Goal: Task Accomplishment & Management: Manage account settings

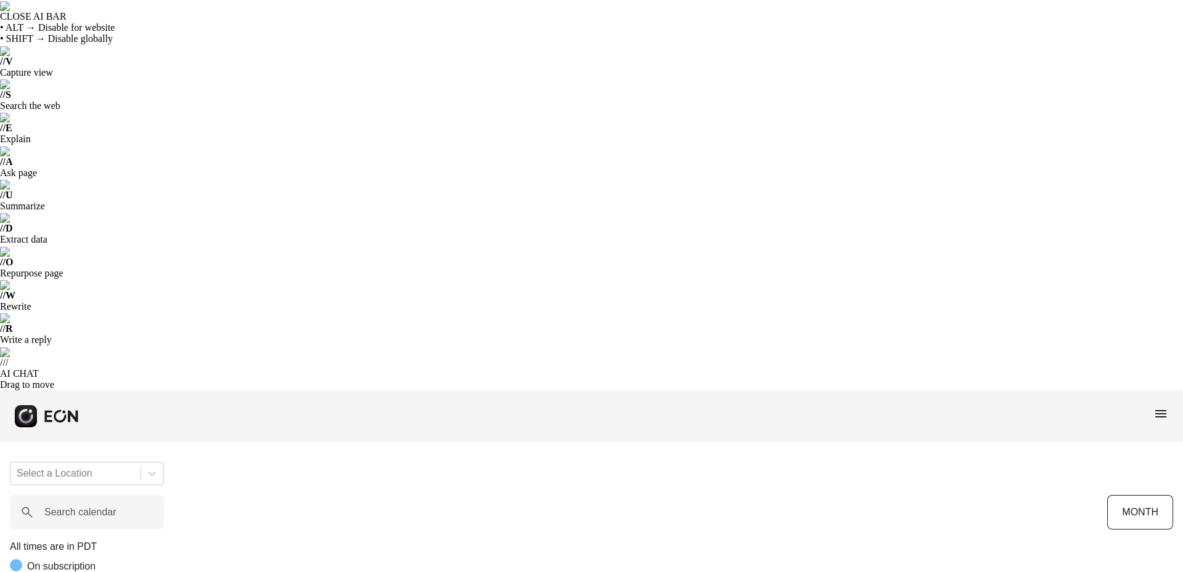
scroll to position [0, 322]
drag, startPoint x: 231, startPoint y: 344, endPoint x: 201, endPoint y: 345, distance: 30.2
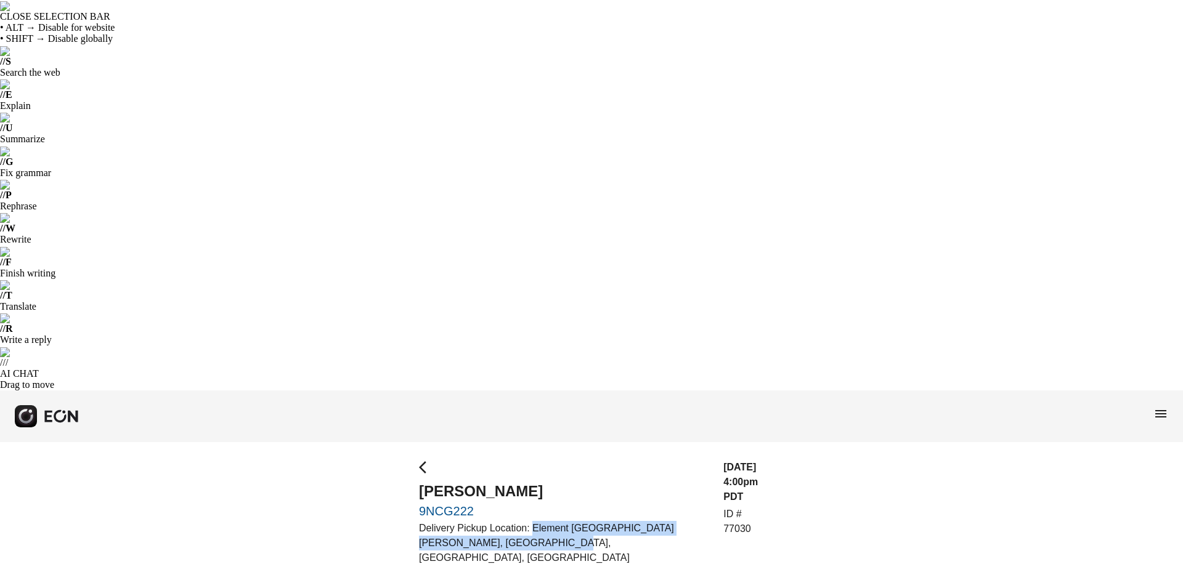
drag, startPoint x: 569, startPoint y: 154, endPoint x: 535, endPoint y: 135, distance: 39.4
click at [535, 521] on p "Delivery Pickup Location: Element [GEOGRAPHIC_DATA][PERSON_NAME], [GEOGRAPHIC_D…" at bounding box center [564, 543] width 290 height 44
copy p "Element [GEOGRAPHIC_DATA][PERSON_NAME], [GEOGRAPHIC_DATA], [GEOGRAPHIC_DATA], […"
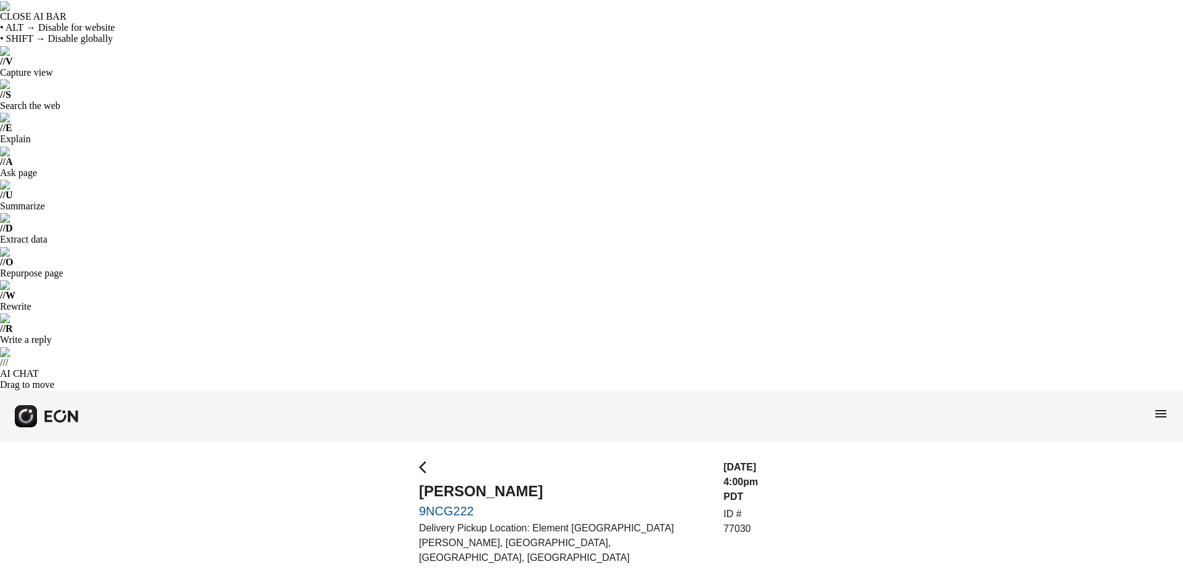
click at [723, 460] on div "09/30/25, 4:00pm PDT ID # 77030" at bounding box center [743, 546] width 41 height 172
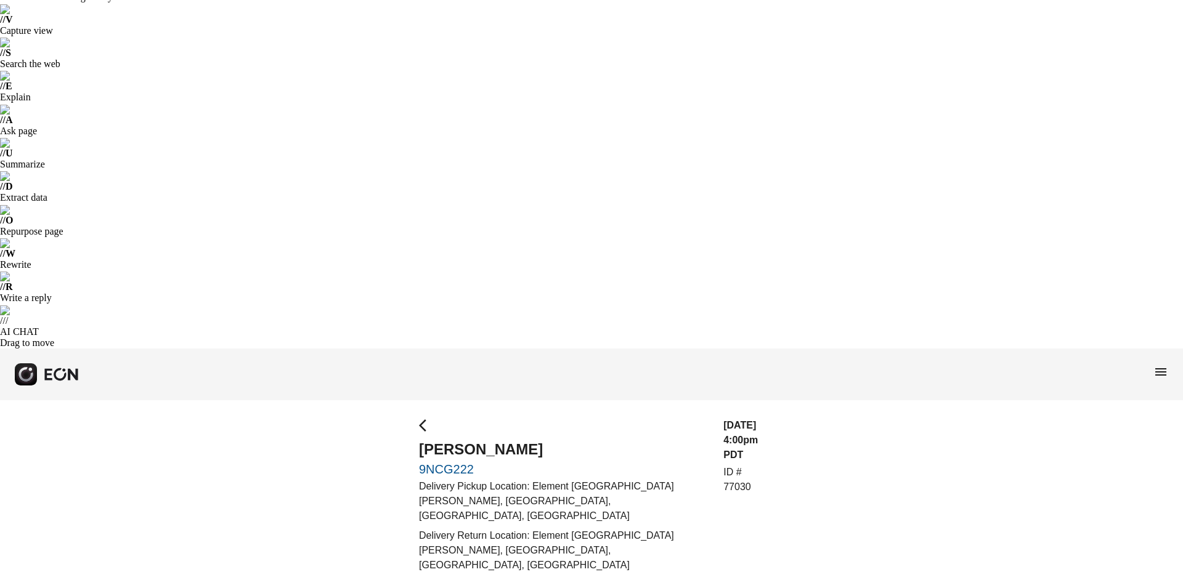
scroll to position [62, 0]
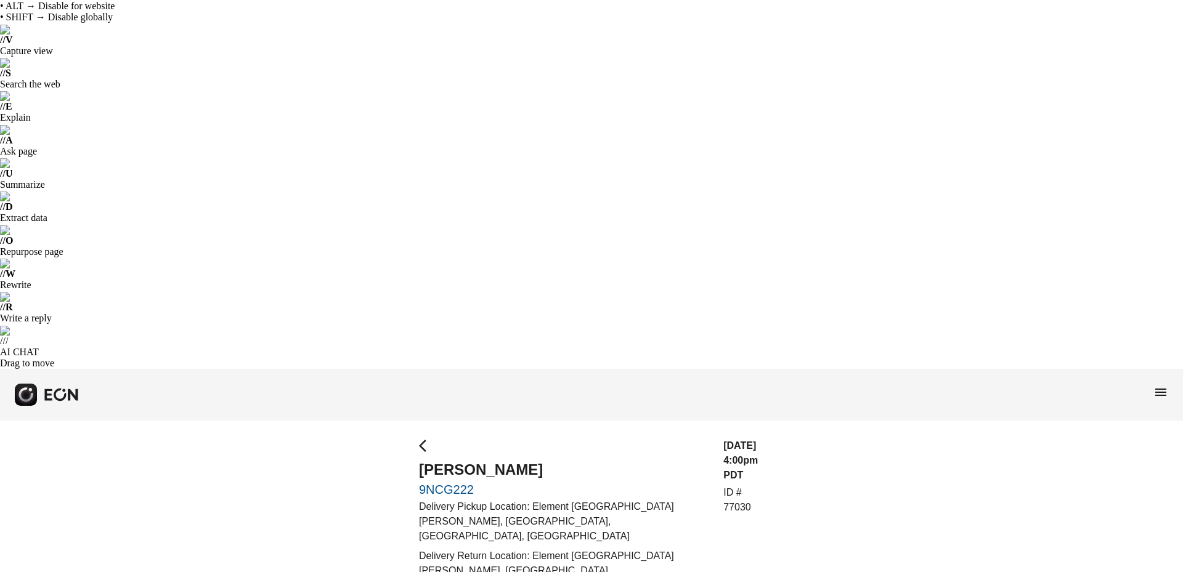
scroll to position [0, 0]
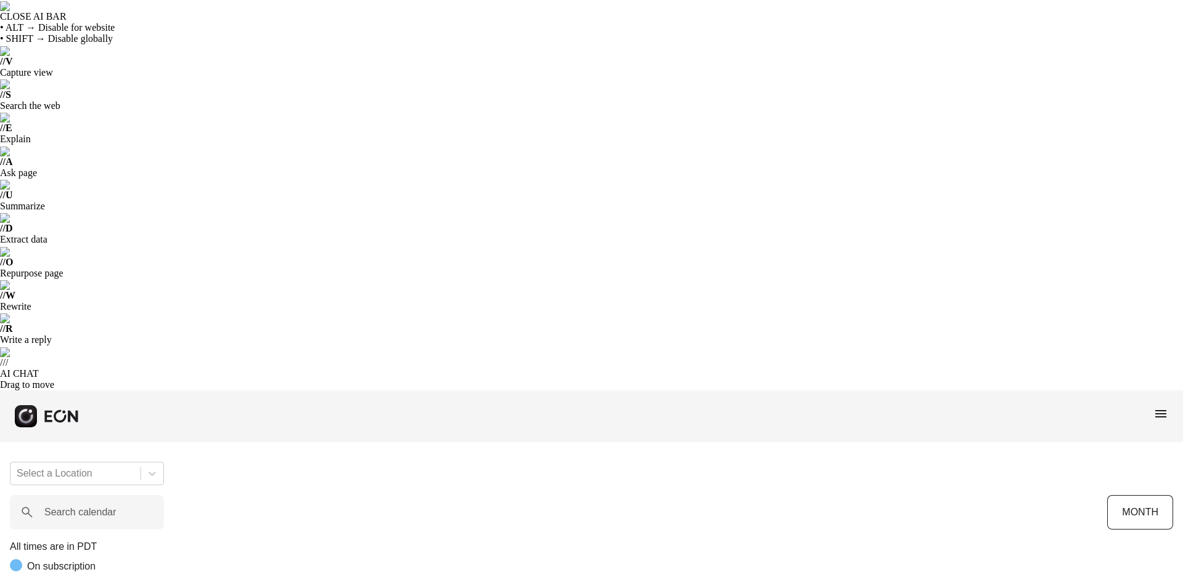
scroll to position [0, 204]
click at [1151, 391] on div "menu" at bounding box center [591, 417] width 1183 height 52
click at [1157, 407] on span "menu" at bounding box center [1160, 414] width 15 height 15
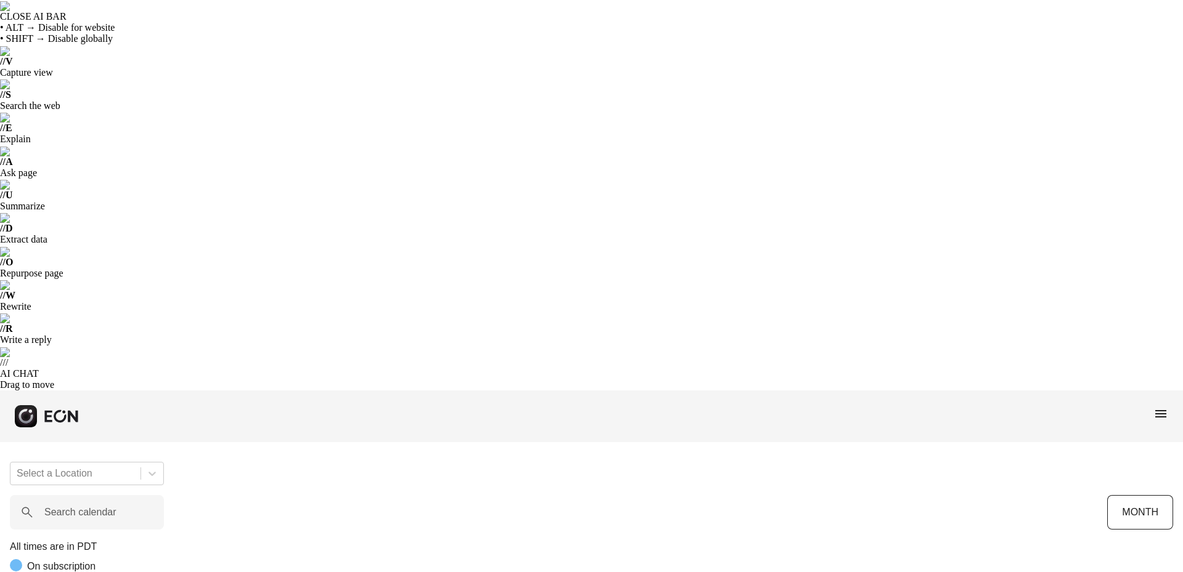
click at [1162, 407] on span "menu" at bounding box center [1160, 414] width 15 height 15
click at [628, 540] on div "All times are in PDT On subscription" at bounding box center [591, 559] width 1163 height 39
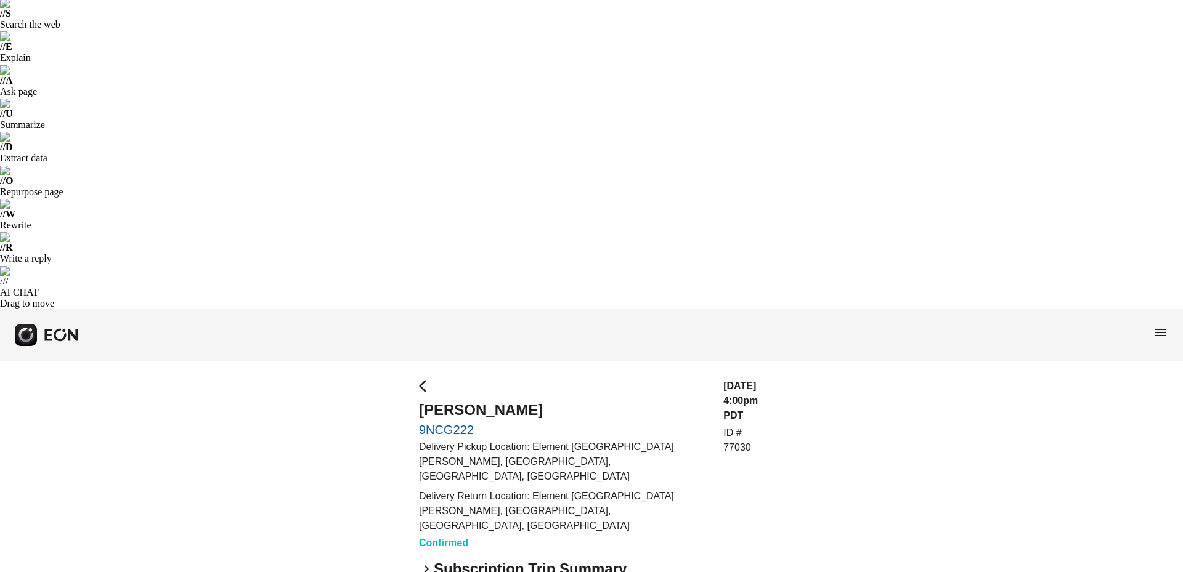
scroll to position [92, 0]
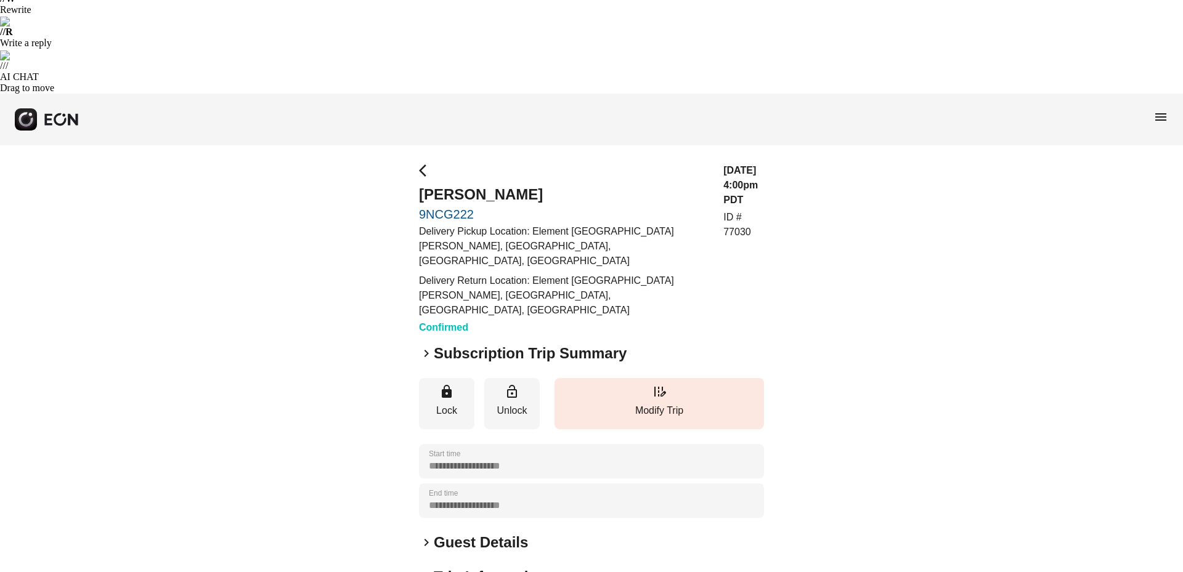
scroll to position [298, 0]
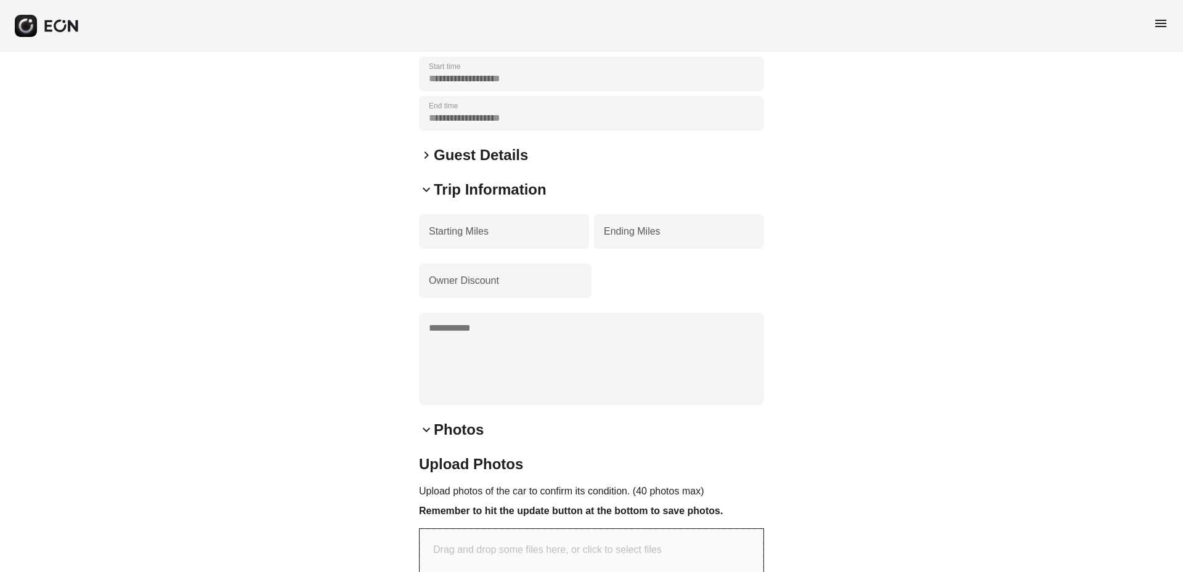
scroll to position [687, 0]
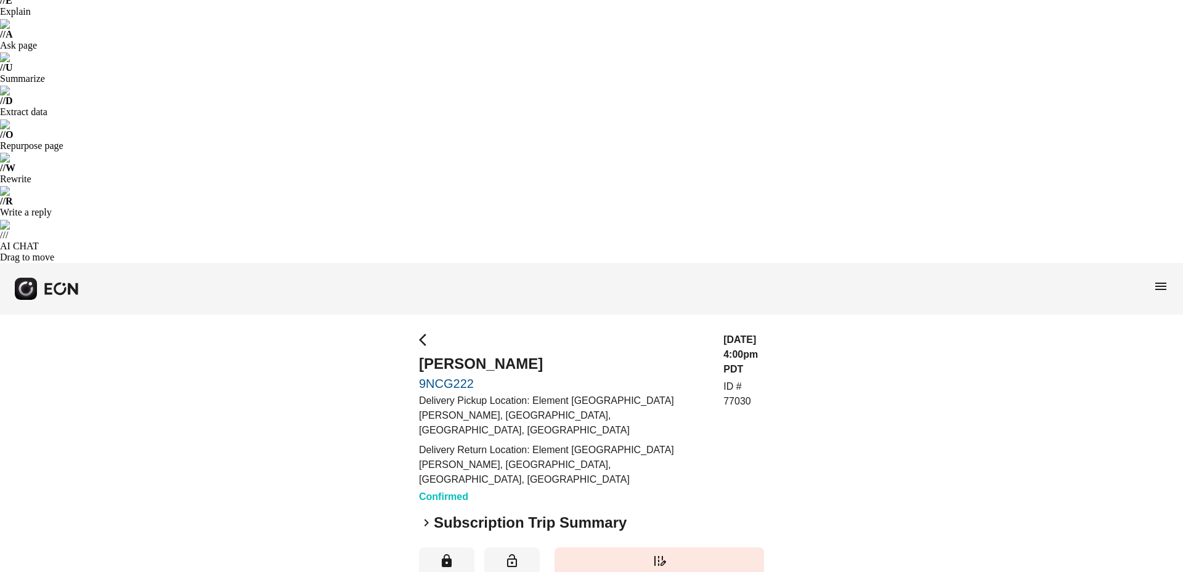
scroll to position [0, 0]
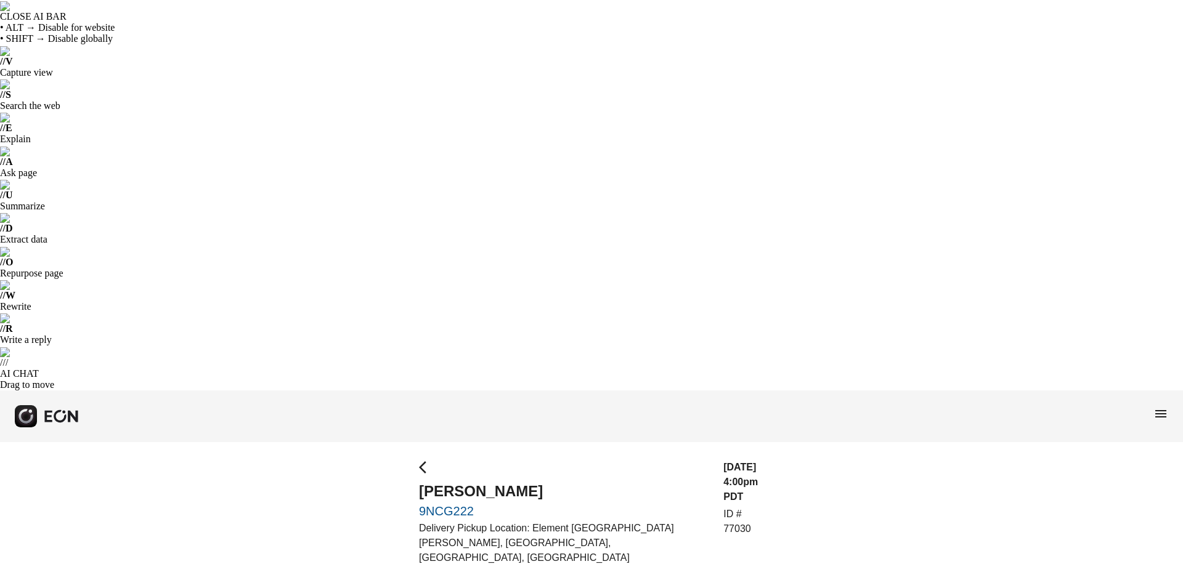
click at [423, 460] on span "arrow_back_ios" at bounding box center [426, 467] width 15 height 15
click at [424, 460] on span "arrow_back_ios" at bounding box center [426, 467] width 15 height 15
click at [1160, 407] on span "menu" at bounding box center [1160, 414] width 15 height 15
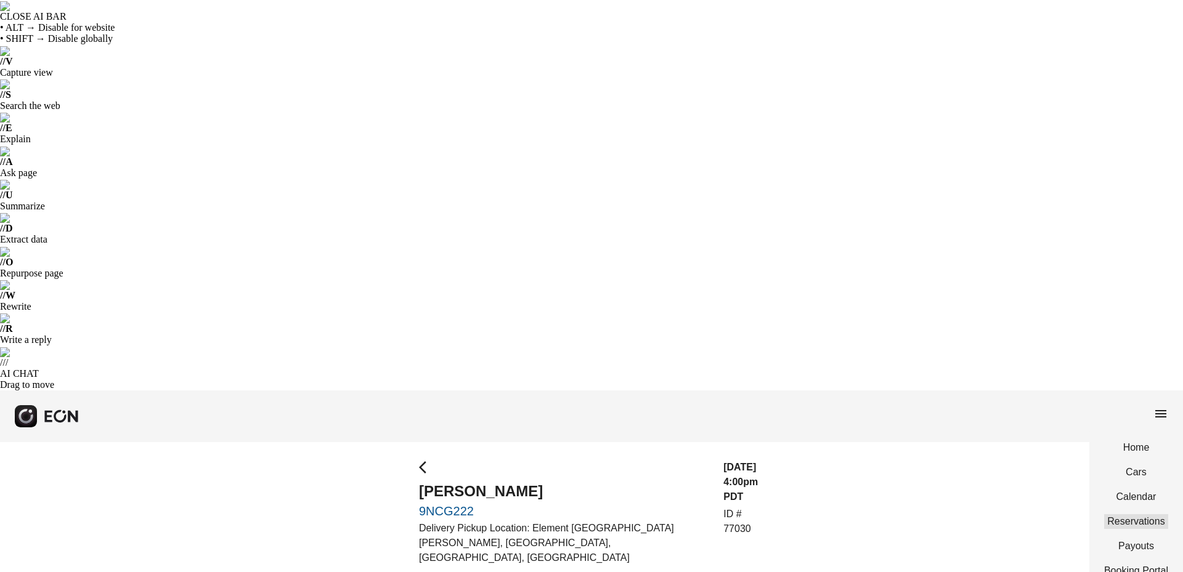
click at [1131, 514] on link "Reservations" at bounding box center [1136, 521] width 64 height 15
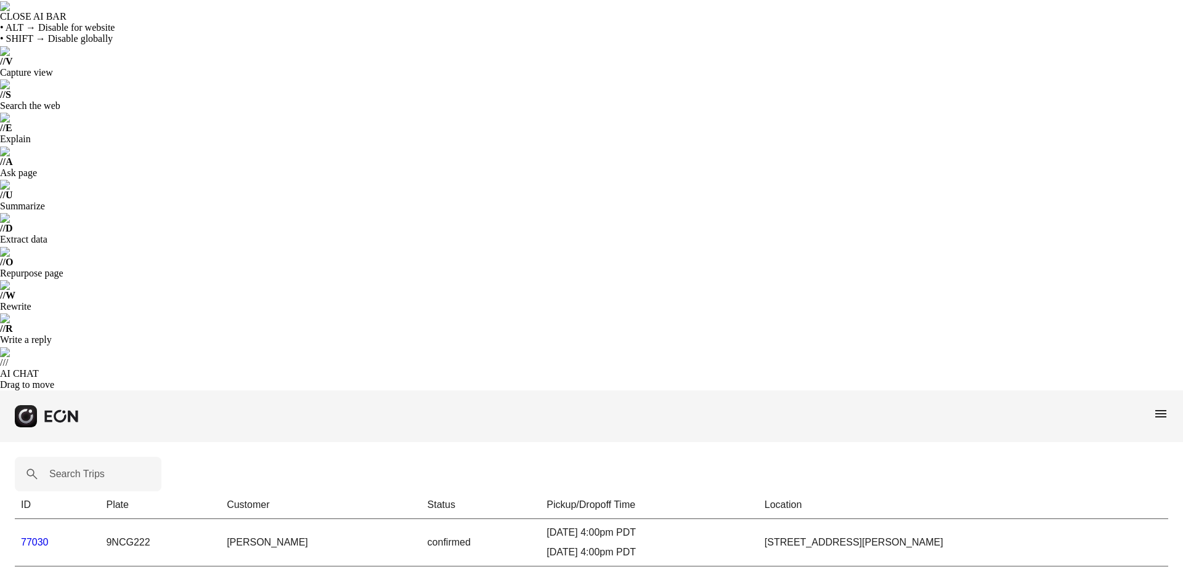
click at [43, 537] on link "77030" at bounding box center [35, 542] width 28 height 10
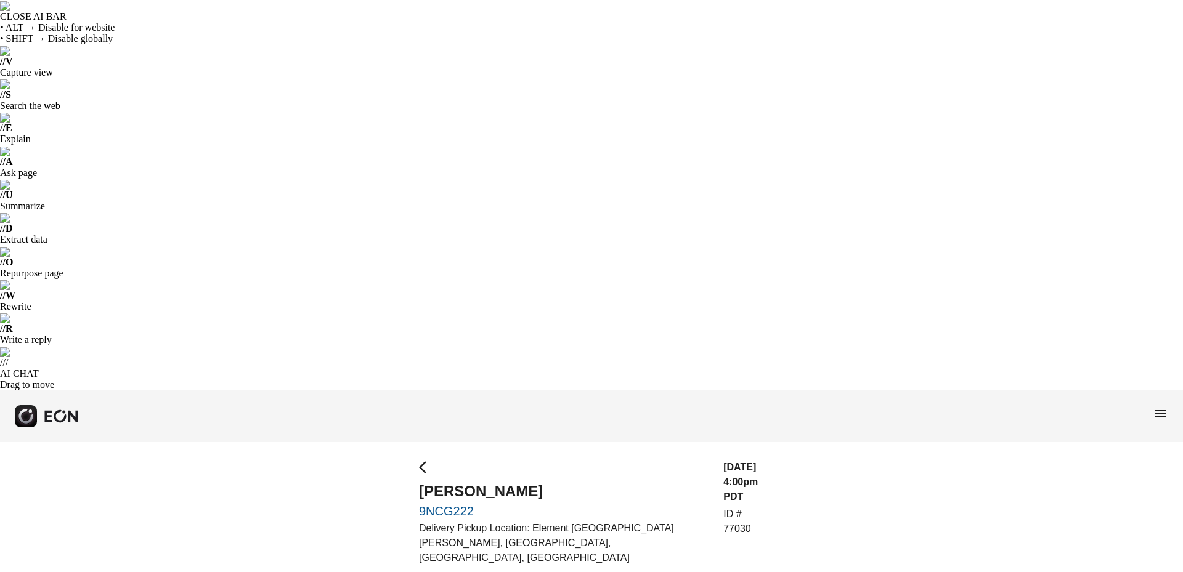
click at [427, 460] on span "arrow_back_ios" at bounding box center [426, 467] width 15 height 15
click at [1161, 407] on span "menu" at bounding box center [1160, 414] width 15 height 15
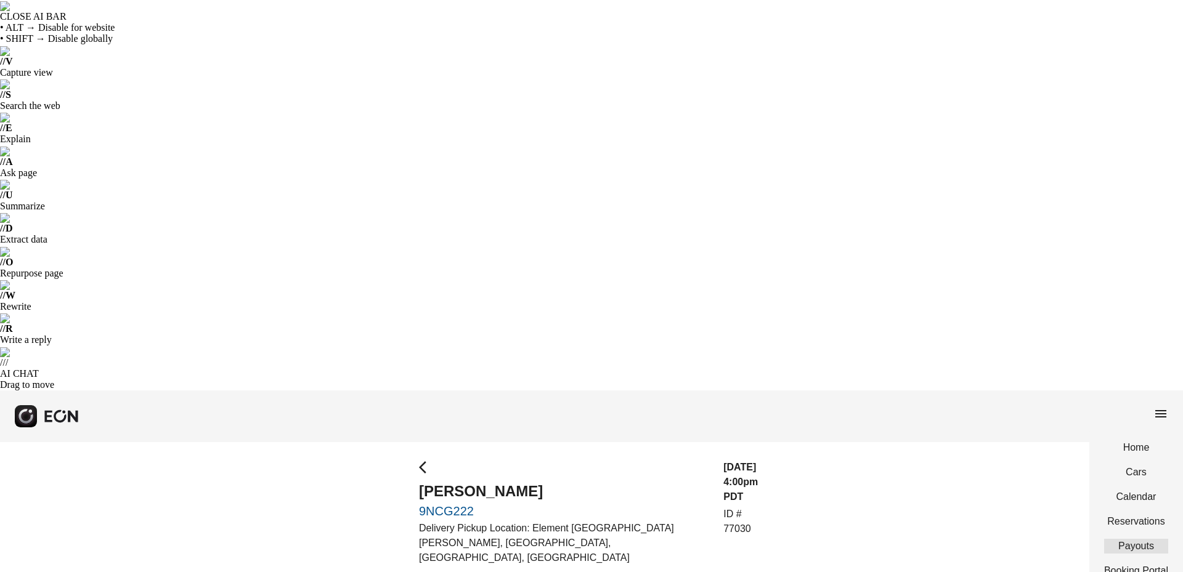
click at [1148, 539] on link "Payouts" at bounding box center [1136, 546] width 64 height 15
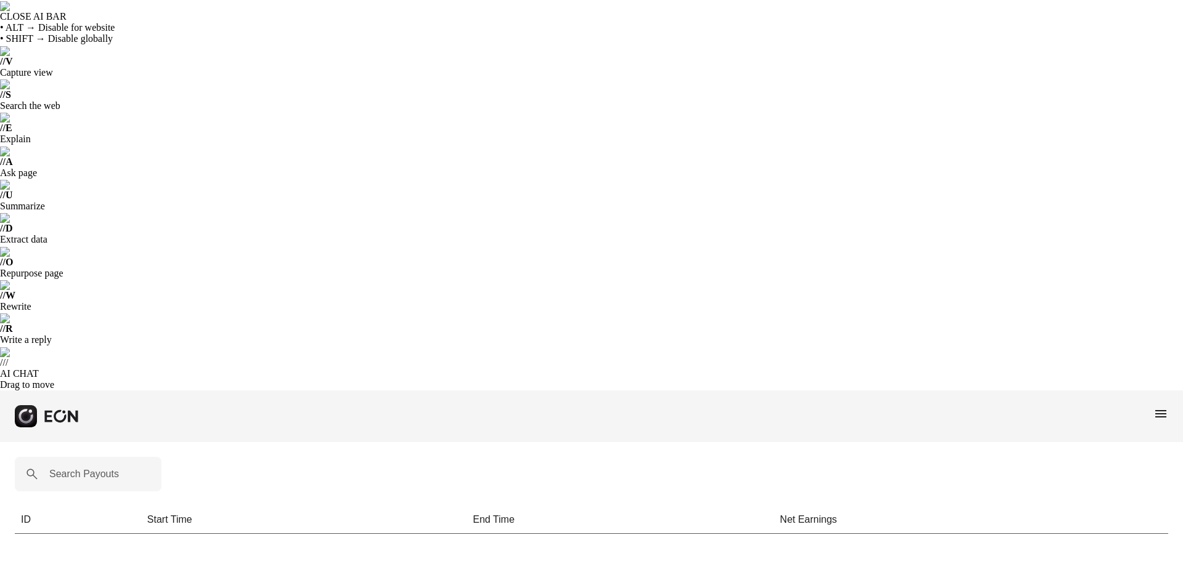
click at [1144, 391] on div "menu" at bounding box center [591, 417] width 1183 height 52
click at [1164, 407] on span "menu" at bounding box center [1160, 414] width 15 height 15
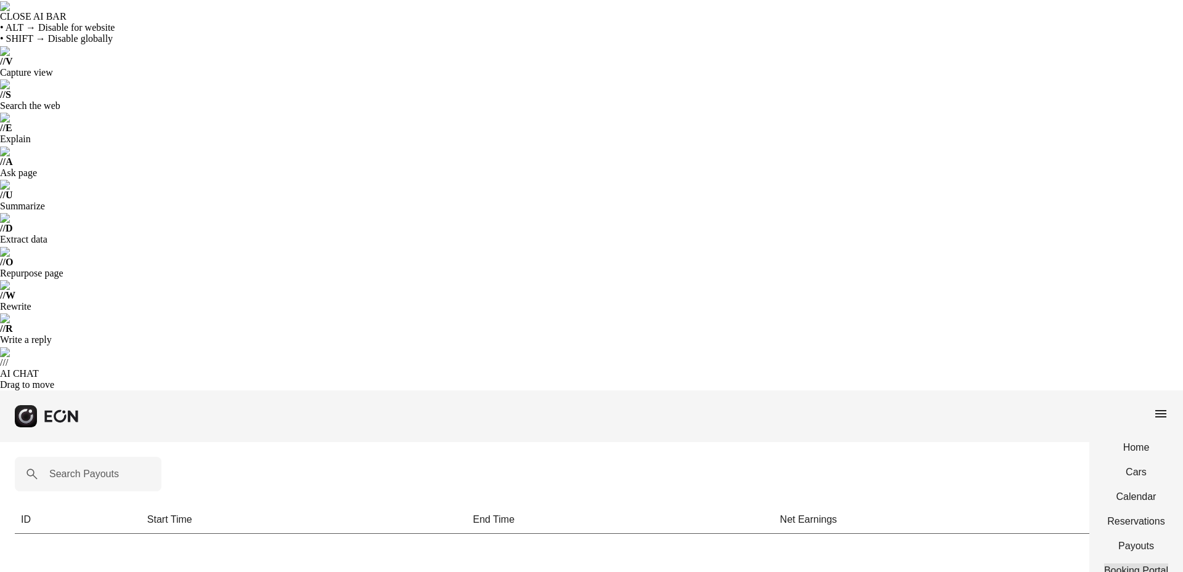
click at [1147, 564] on link "Booking Portal" at bounding box center [1136, 571] width 64 height 15
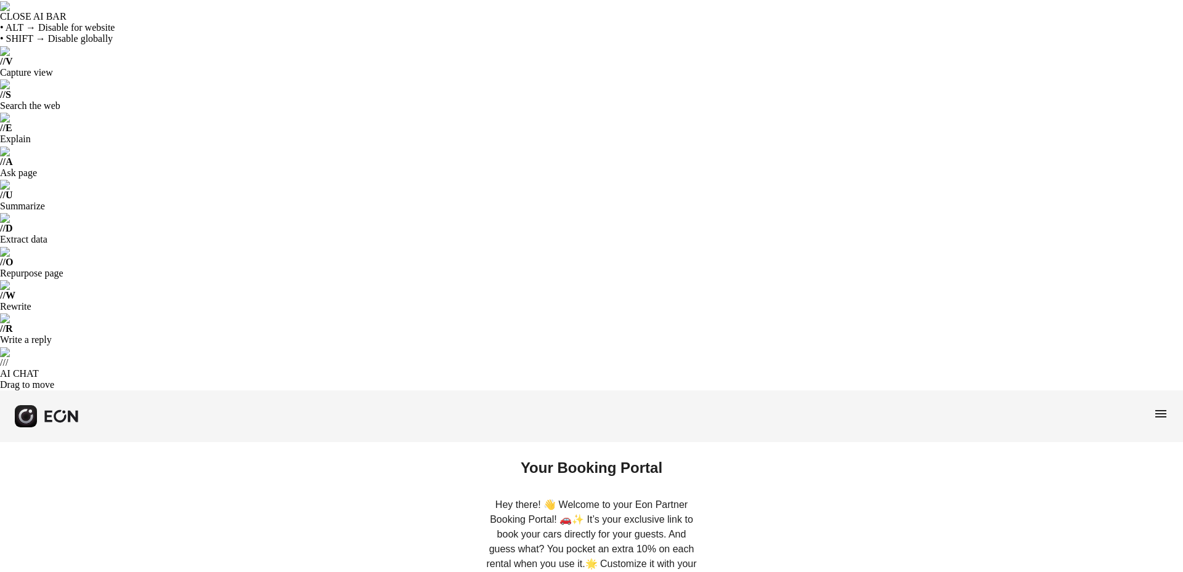
type name "**********"
type input "**********"
click at [1166, 407] on span "menu" at bounding box center [1160, 414] width 15 height 15
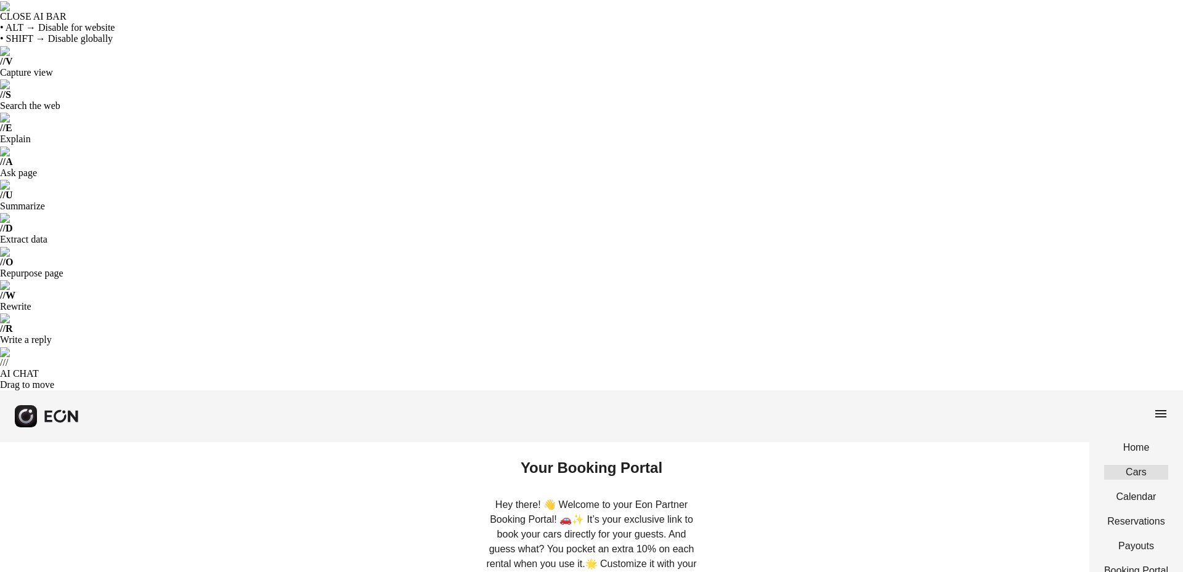
click at [1130, 465] on link "Cars" at bounding box center [1136, 472] width 64 height 15
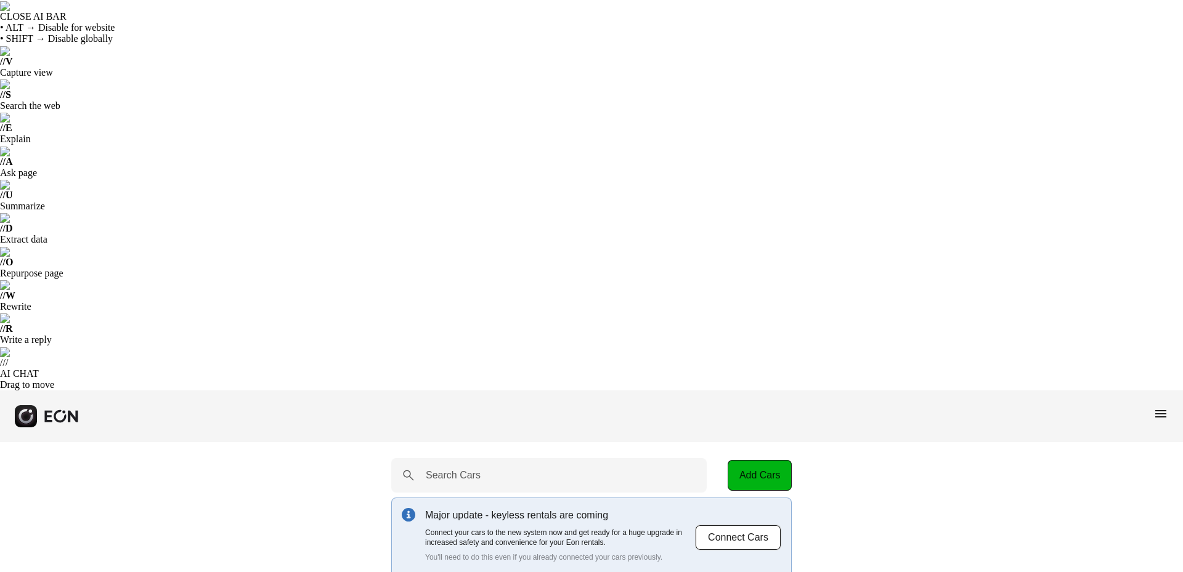
scroll to position [62, 0]
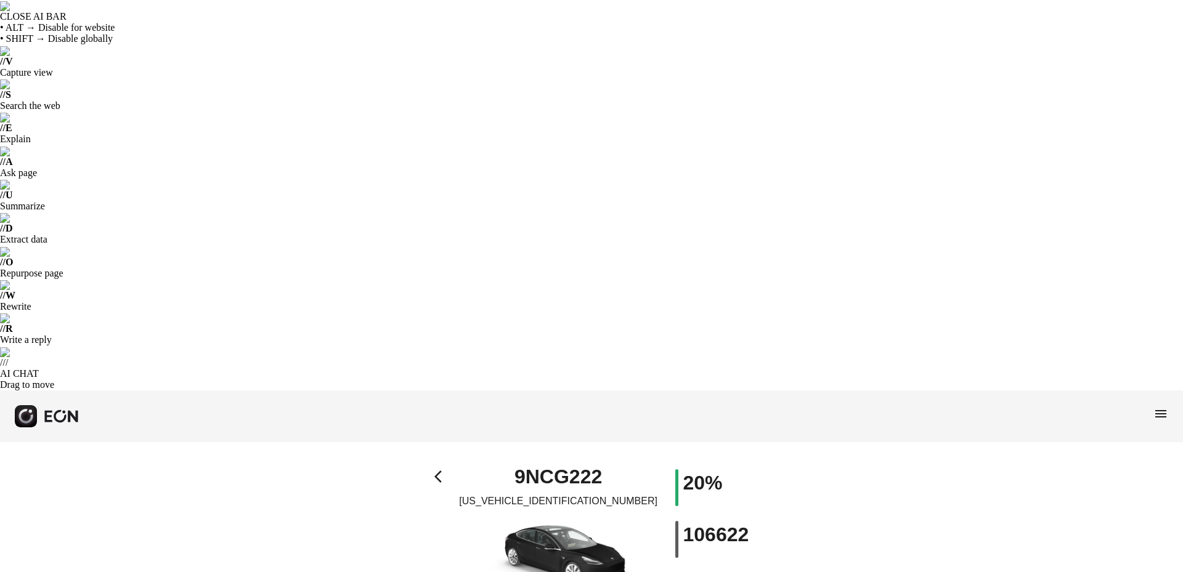
type Pin "****"
type Rate "***"
type Rate "**"
type Rate "***"
type \% "**"
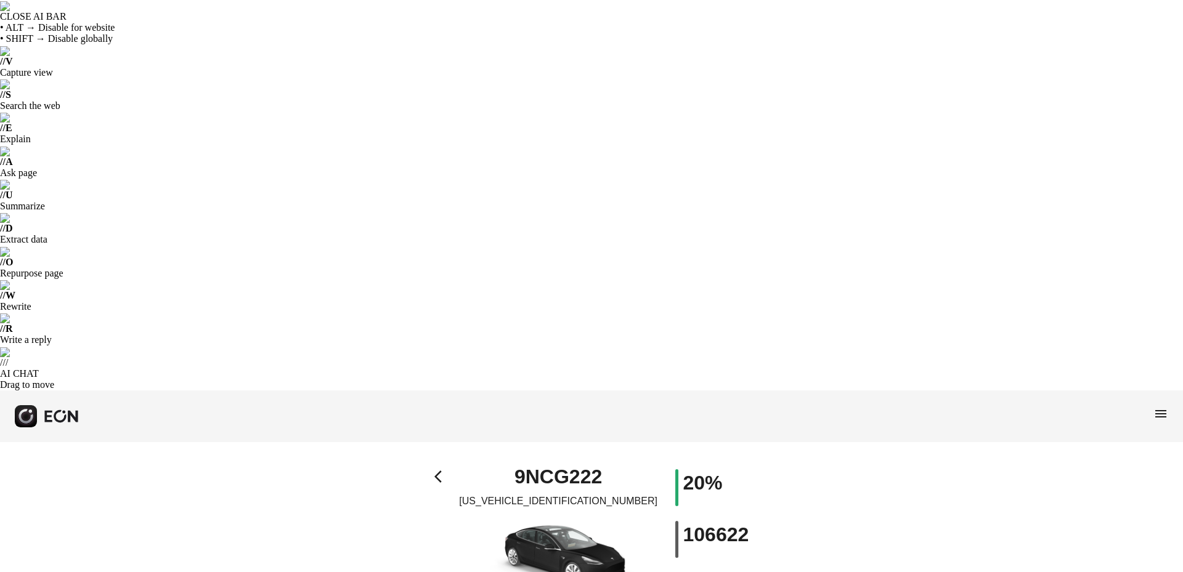
type Book "*"
type \(miles\) "***"
type Plate "*******"
type Drive "****"
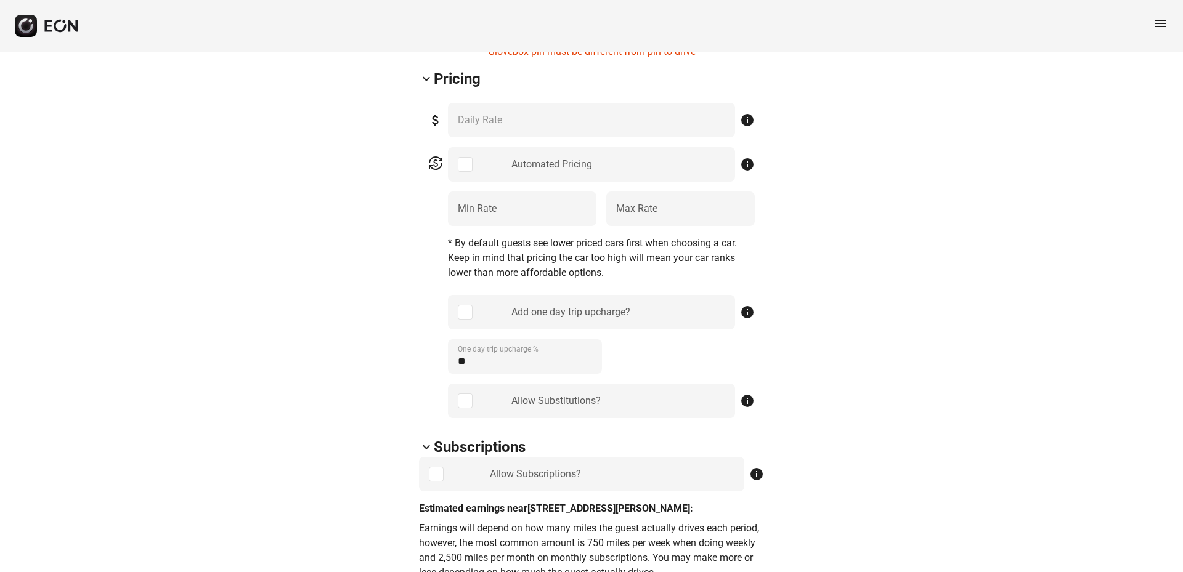
scroll to position [986, 0]
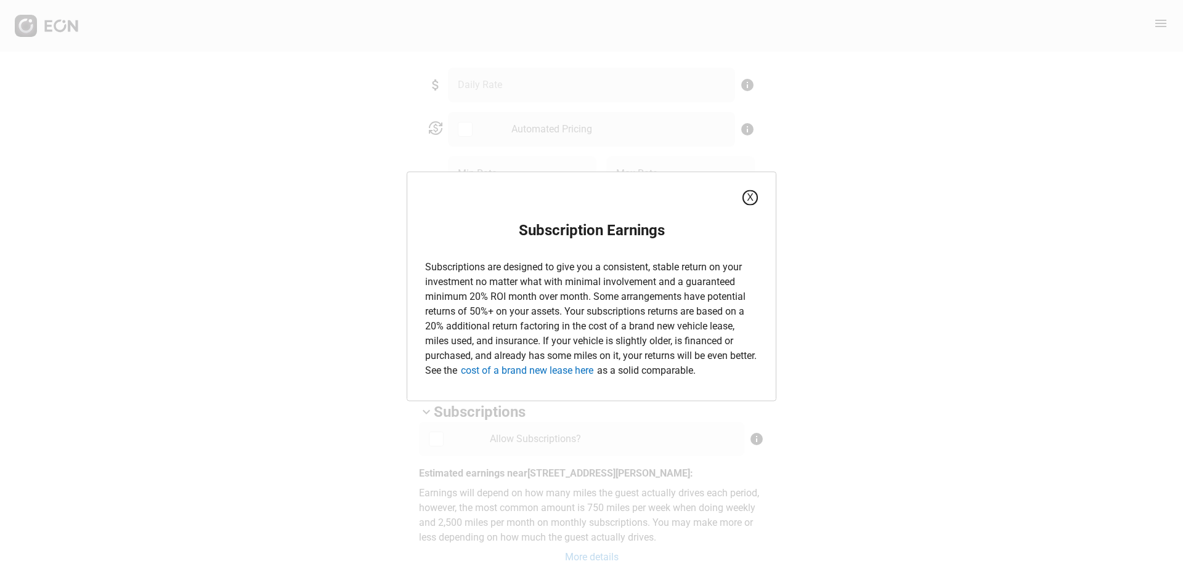
click at [750, 201] on button "X" at bounding box center [749, 197] width 15 height 15
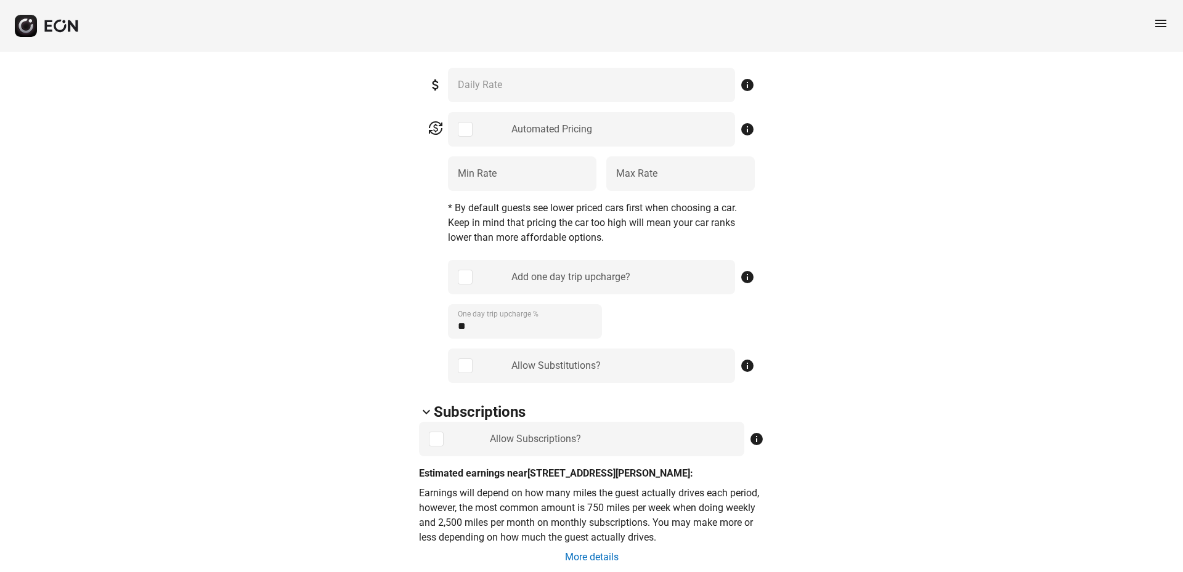
drag, startPoint x: 621, startPoint y: 222, endPoint x: 523, endPoint y: 216, distance: 98.2
drag, startPoint x: 622, startPoint y: 253, endPoint x: 526, endPoint y: 248, distance: 95.7
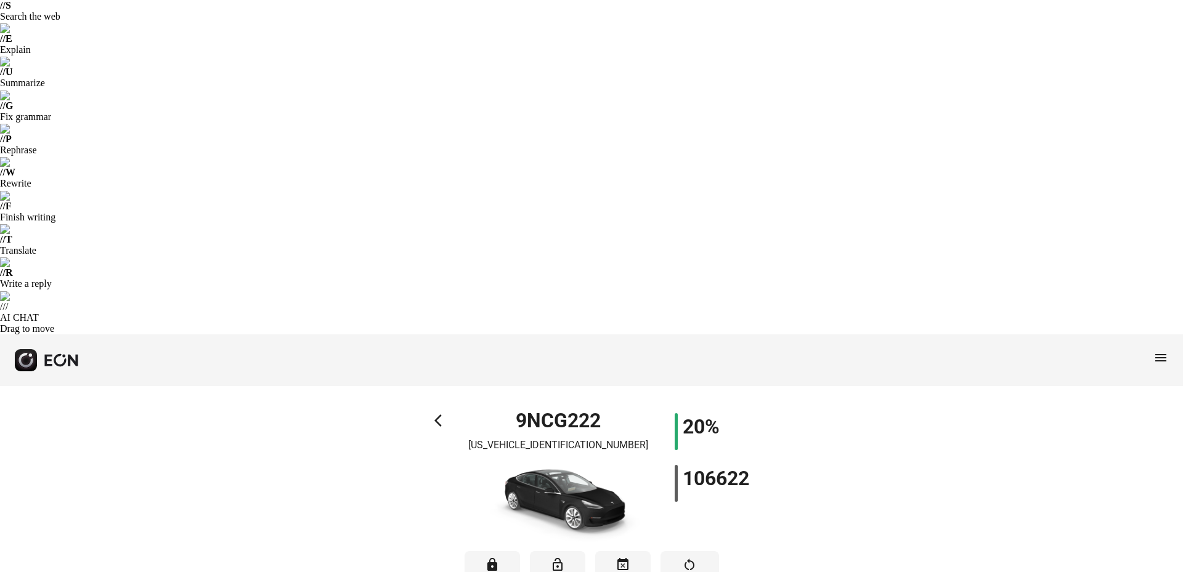
scroll to position [0, 0]
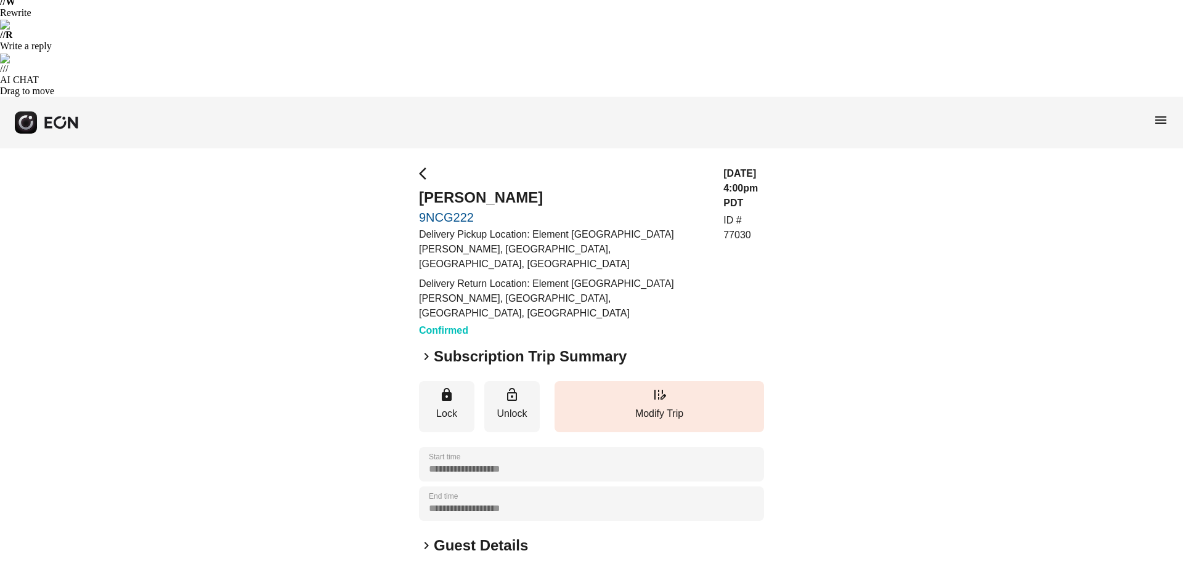
scroll to position [298, 0]
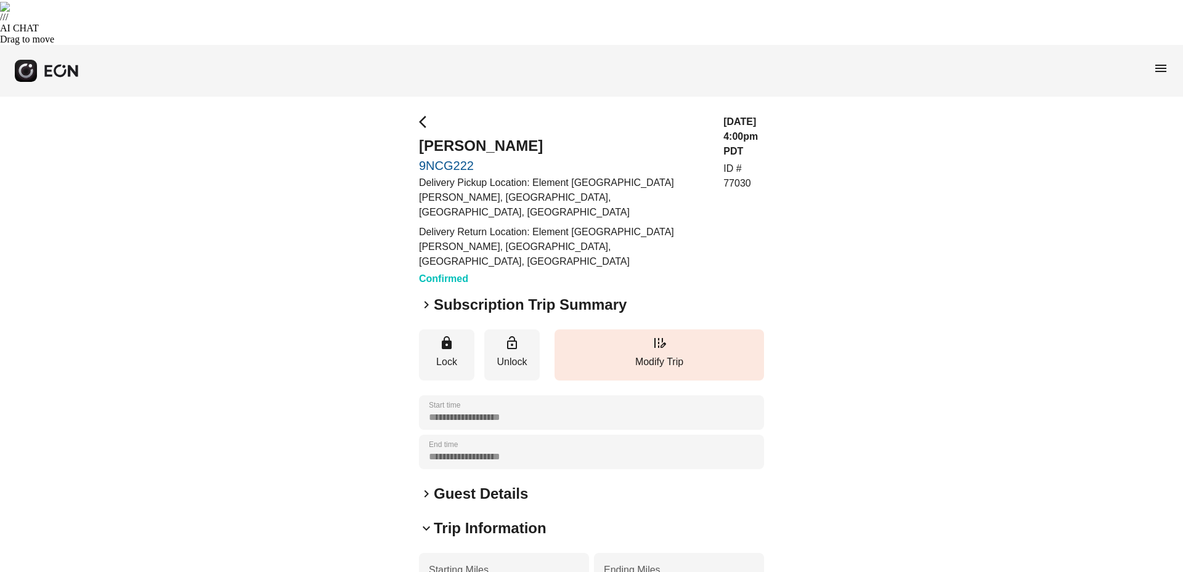
scroll to position [419, 0]
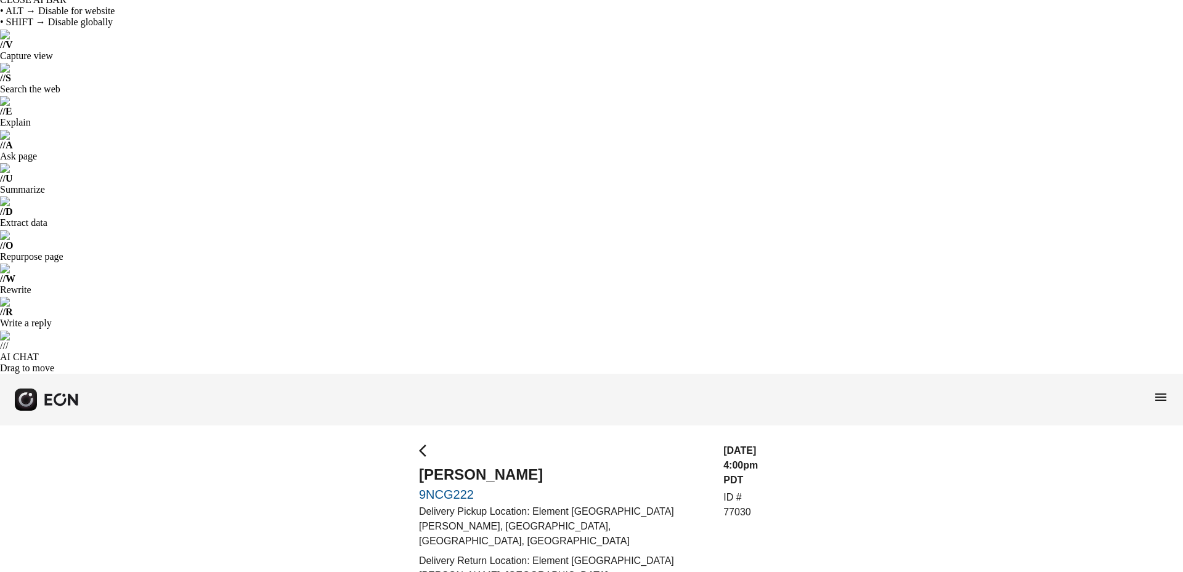
scroll to position [0, 0]
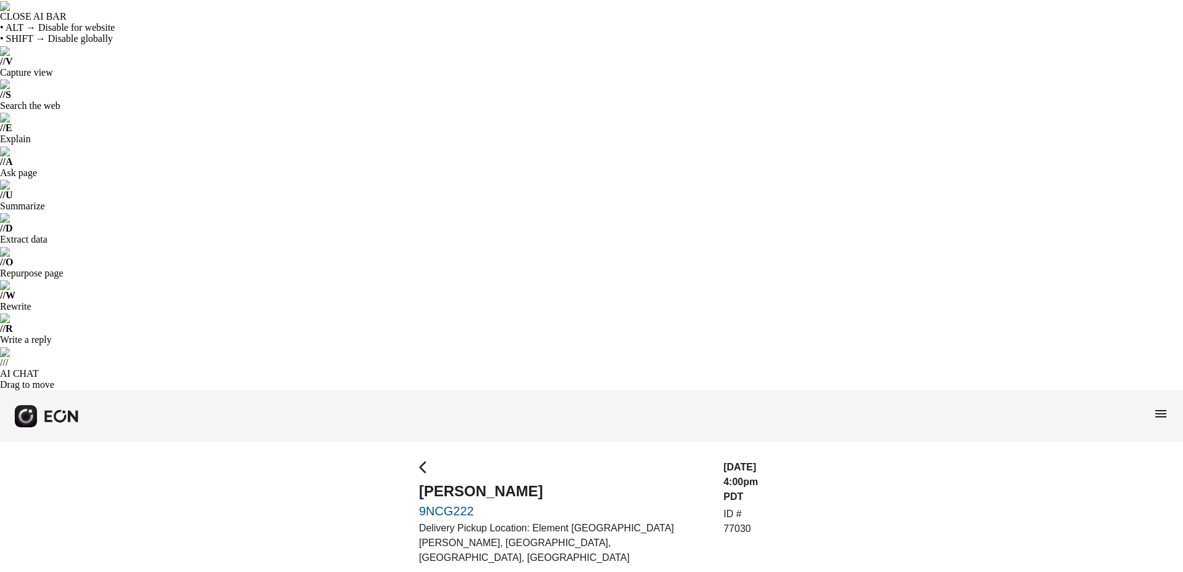
drag, startPoint x: 681, startPoint y: 395, endPoint x: 728, endPoint y: 403, distance: 46.9
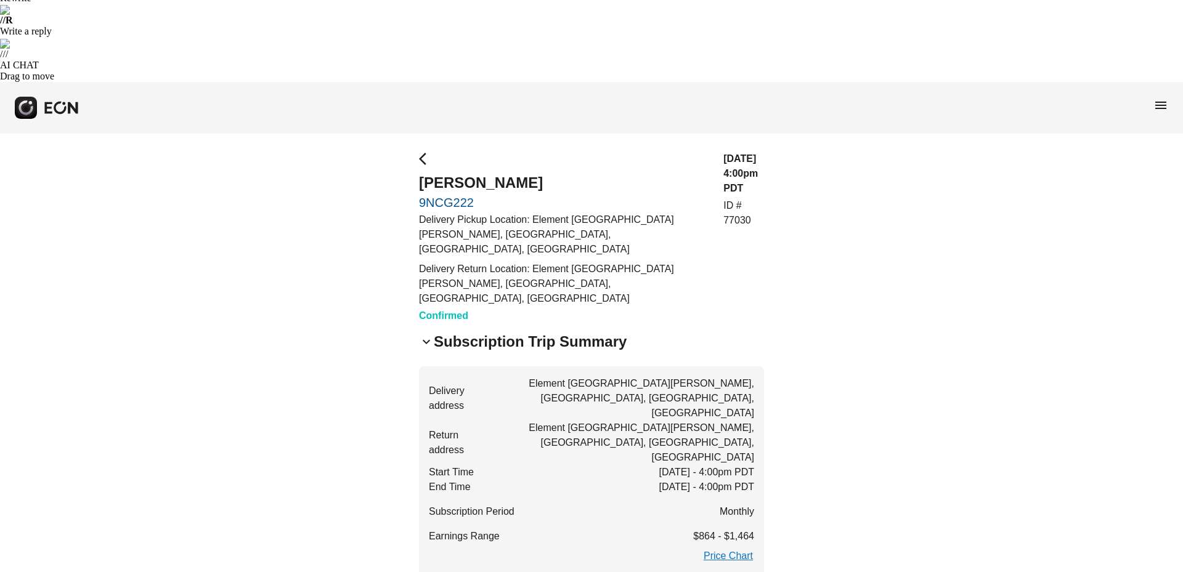
scroll to position [431, 0]
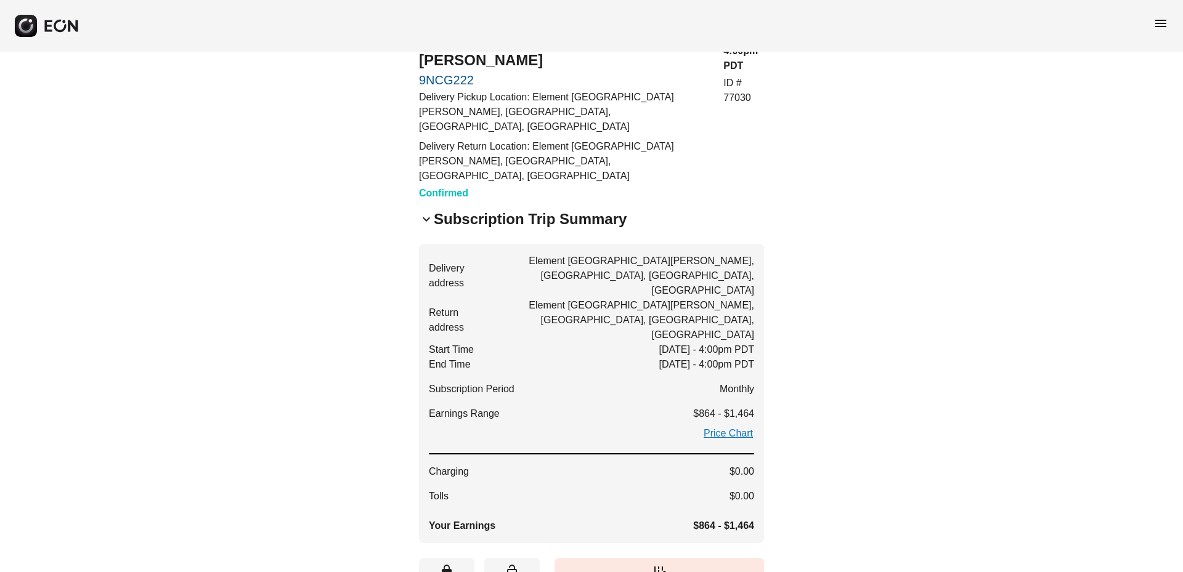
drag, startPoint x: 502, startPoint y: 320, endPoint x: 420, endPoint y: 330, distance: 82.5
copy p "[PHONE_NUMBER]"
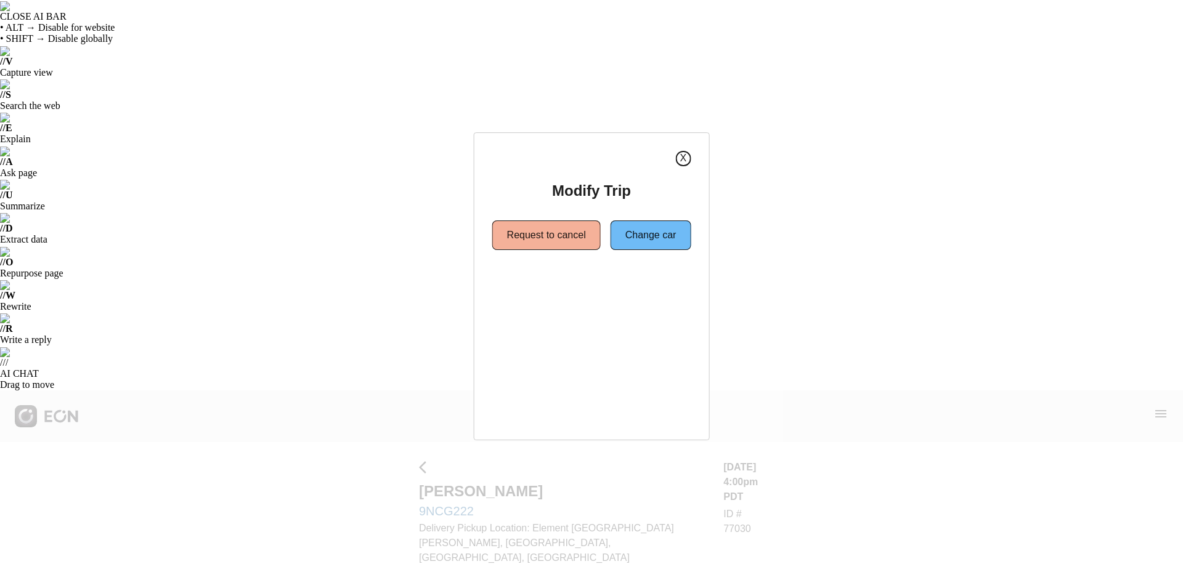
click at [681, 161] on button "X" at bounding box center [682, 158] width 15 height 15
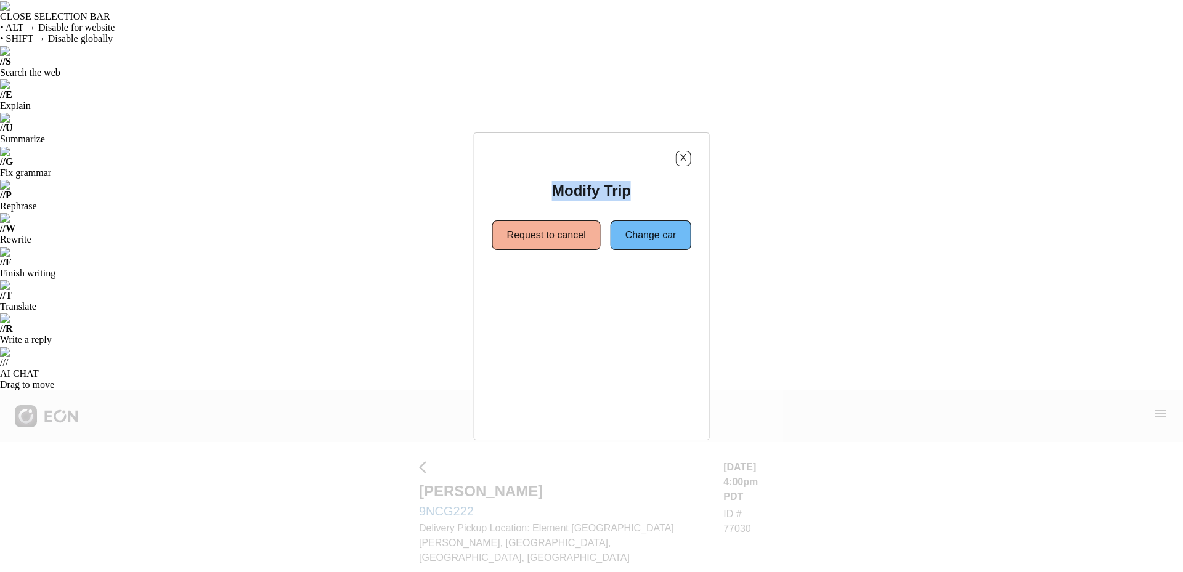
drag, startPoint x: 630, startPoint y: 200, endPoint x: 543, endPoint y: 190, distance: 88.0
click at [543, 190] on div "Modify Trip Request to cancel Change car" at bounding box center [591, 215] width 199 height 69
click at [683, 162] on button "X" at bounding box center [682, 158] width 15 height 15
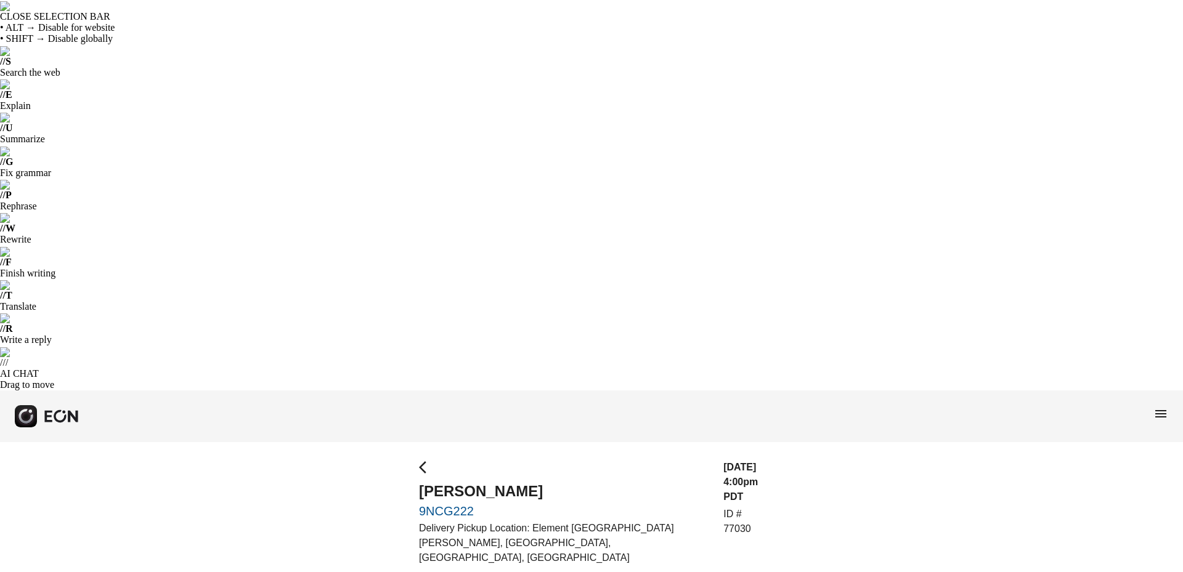
drag, startPoint x: 742, startPoint y: 97, endPoint x: 732, endPoint y: 112, distance: 17.8
click at [732, 460] on div "09/30/25, 4:00pm PDT ID # 77030" at bounding box center [743, 546] width 41 height 172
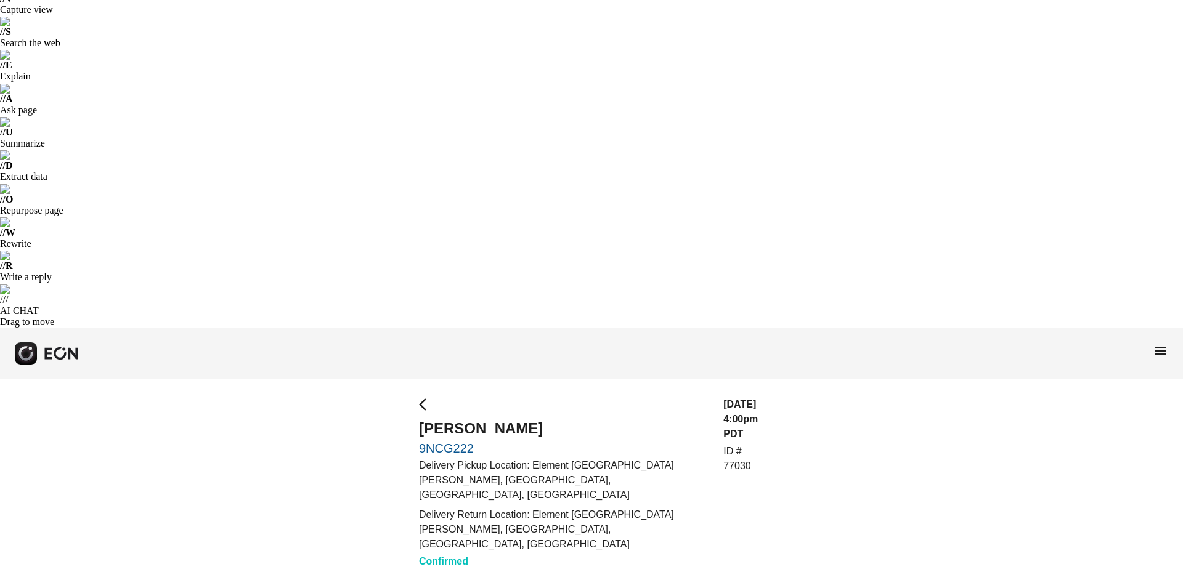
scroll to position [92, 0]
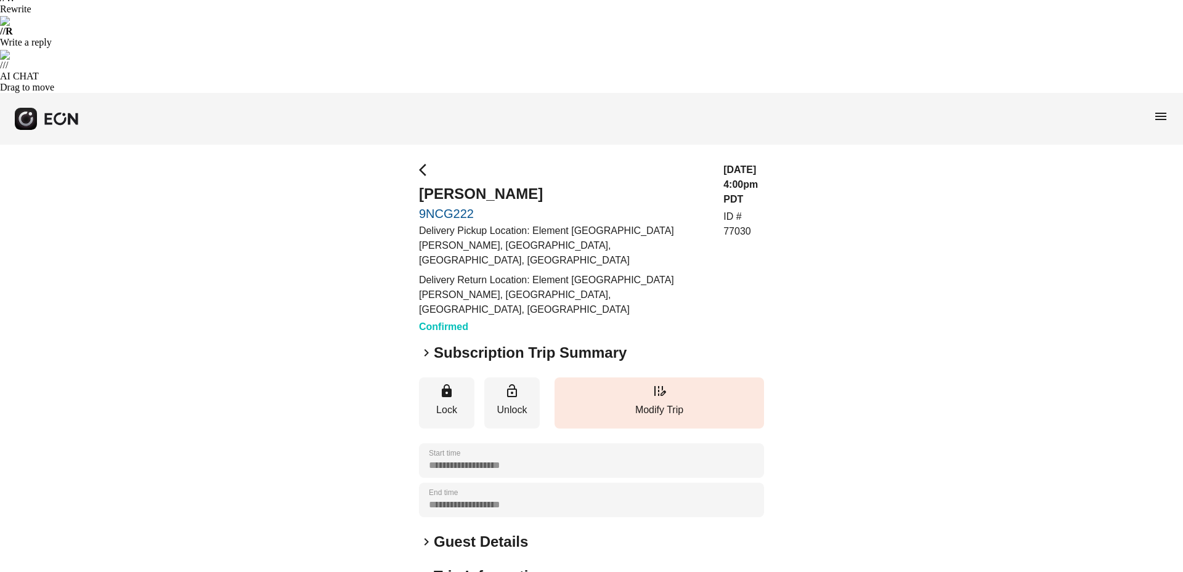
click at [424, 535] on span "keyboard_arrow_right" at bounding box center [426, 542] width 15 height 15
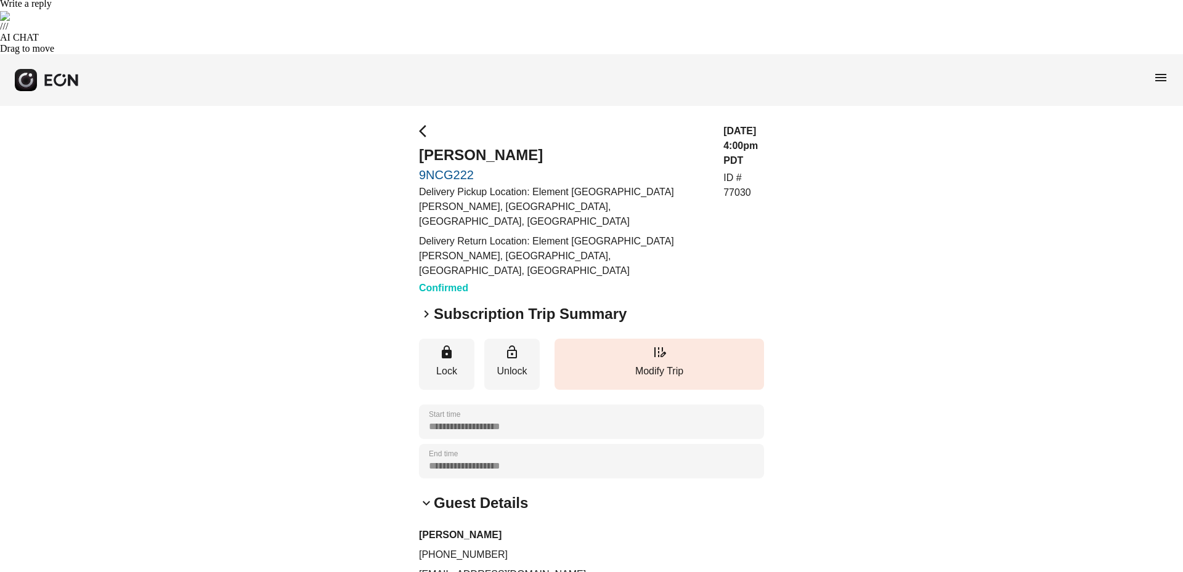
scroll to position [367, 0]
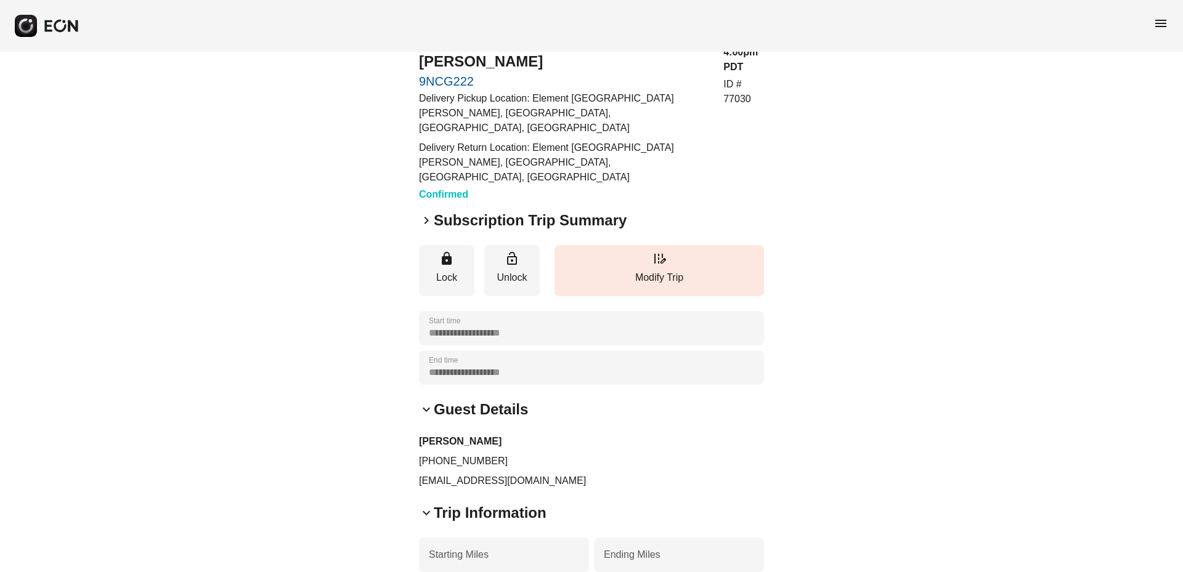
scroll to position [513, 0]
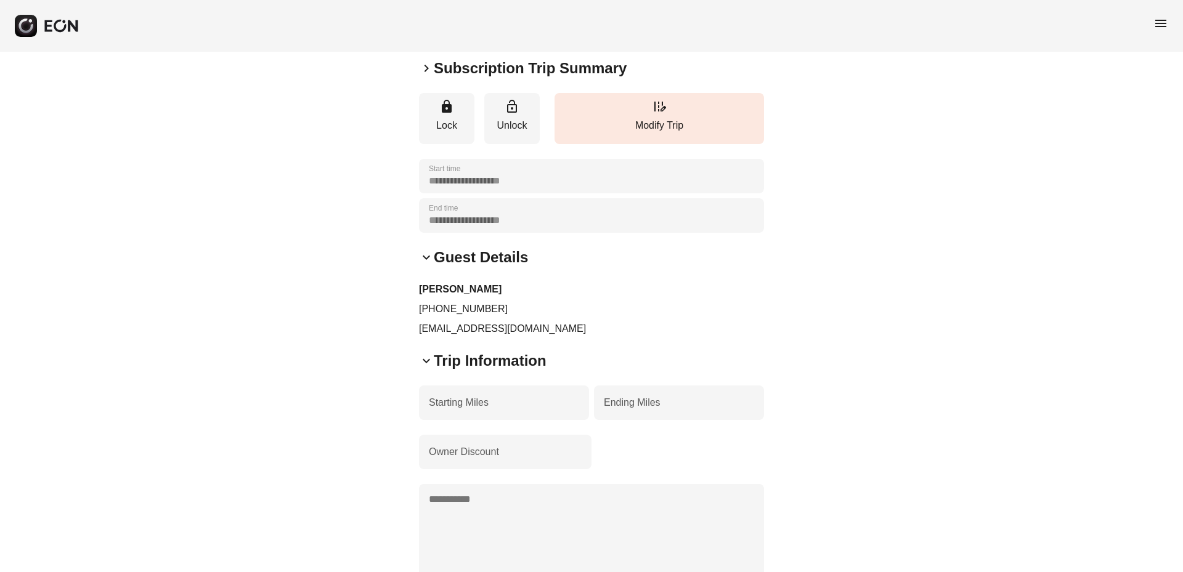
scroll to position [635, 0]
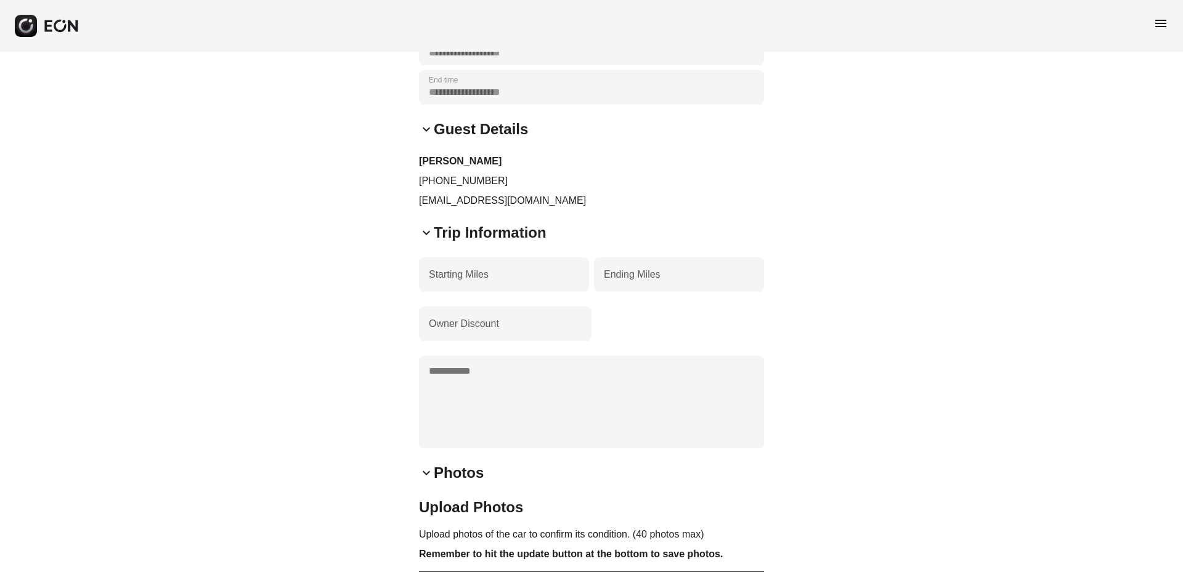
scroll to position [756, 0]
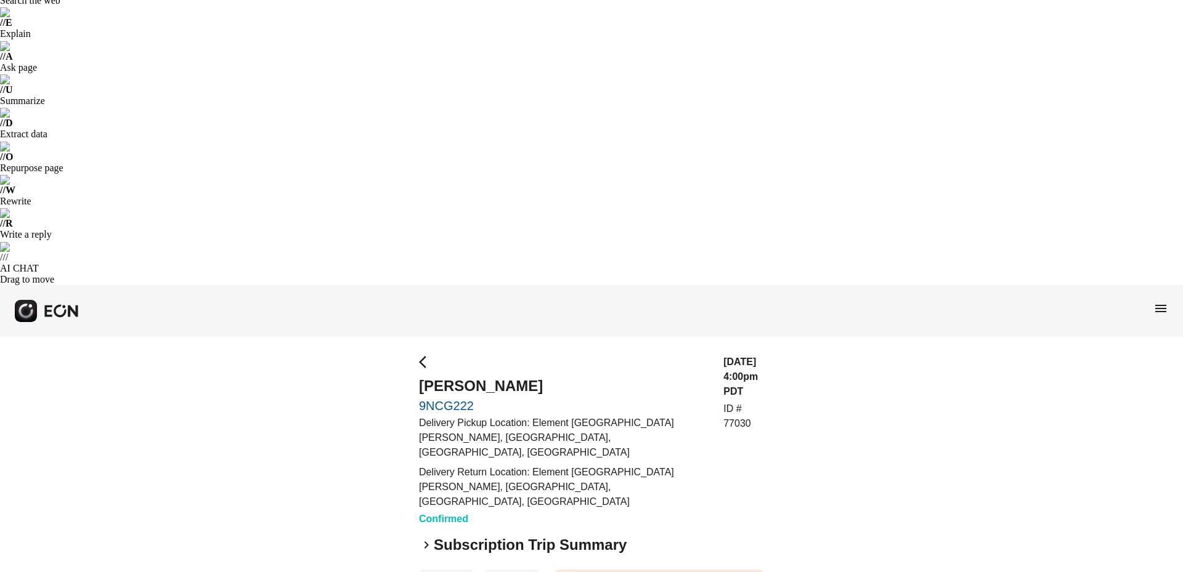
scroll to position [0, 0]
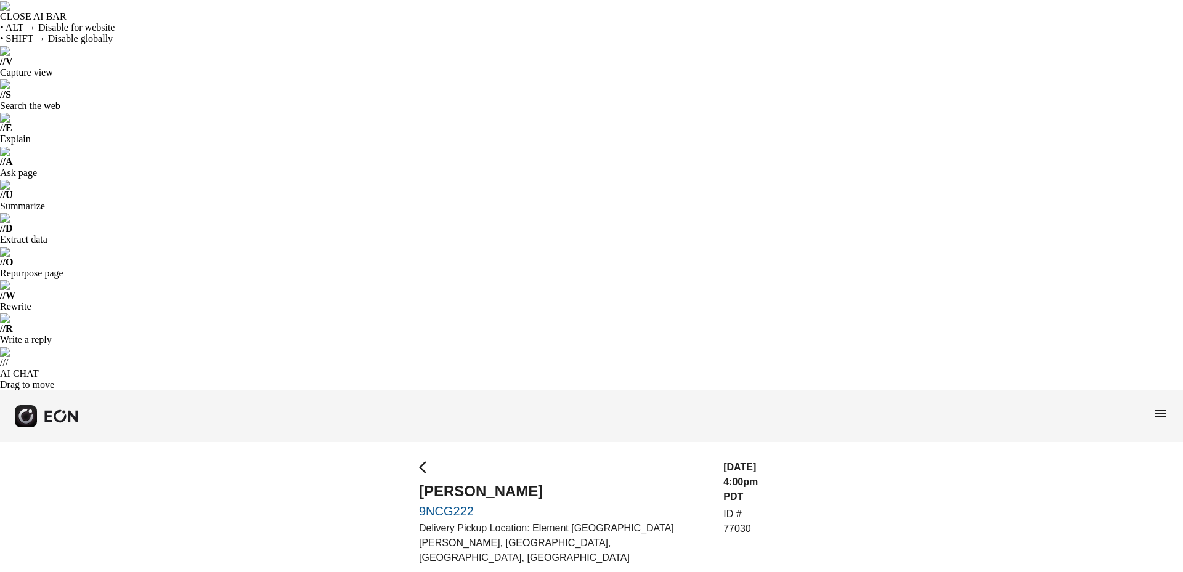
click at [420, 460] on span "arrow_back_ios" at bounding box center [426, 467] width 15 height 15
